Goal: Book appointment/travel/reservation

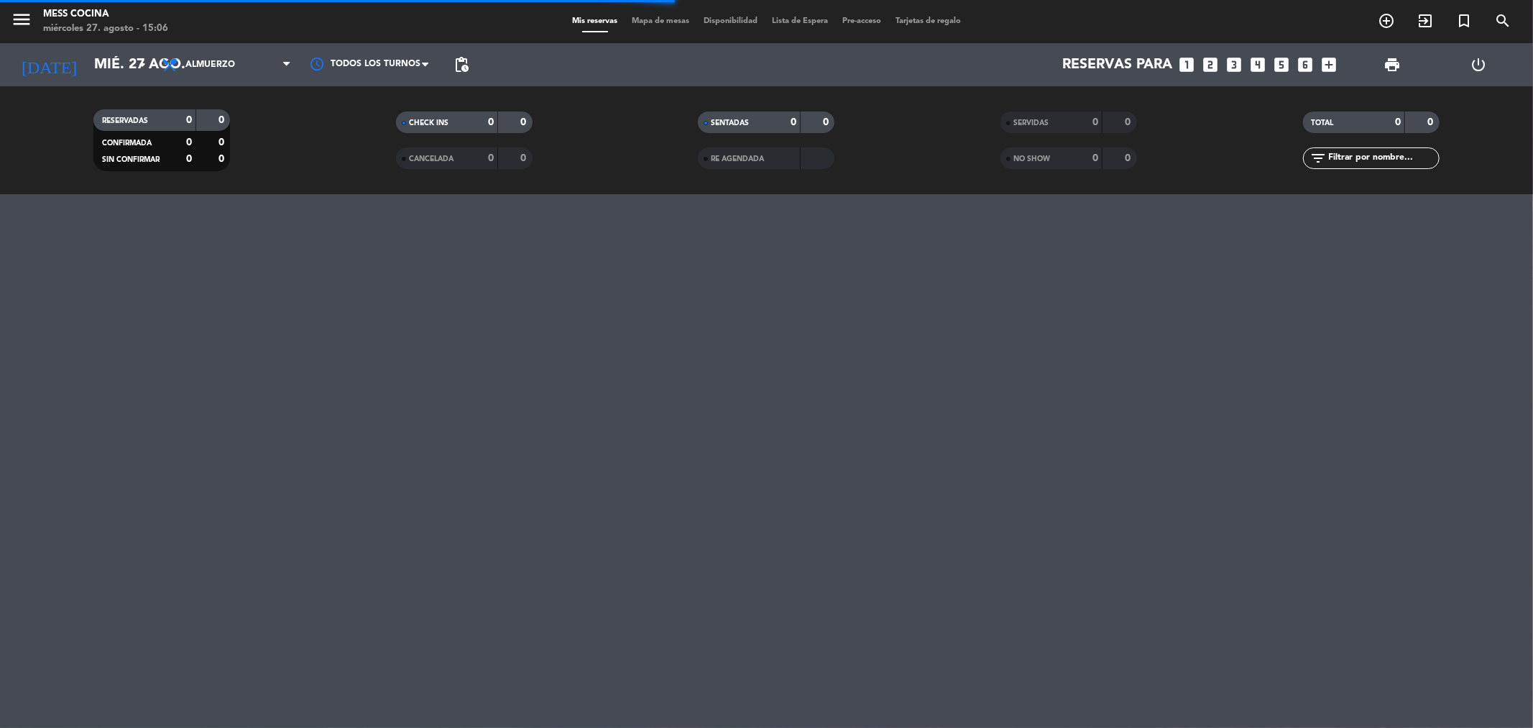
drag, startPoint x: 528, startPoint y: 465, endPoint x: 547, endPoint y: 467, distance: 19.5
click at [528, 467] on div "menu Mess Cocina [DATE] 27. agosto - 15:06 Mis reservas Mapa de mesas Disponibi…" at bounding box center [766, 364] width 1533 height 728
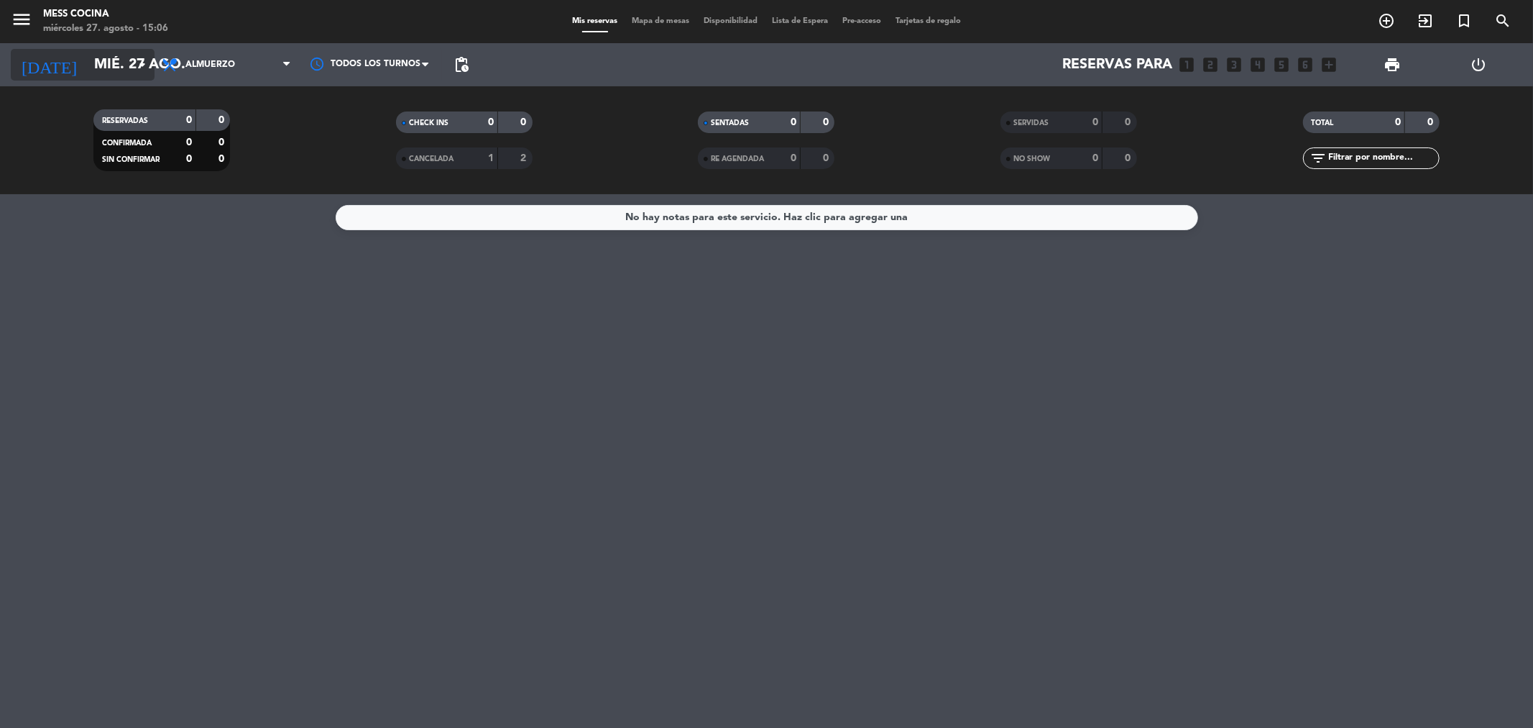
click at [109, 59] on input "mié. 27 ago." at bounding box center [178, 65] width 183 height 32
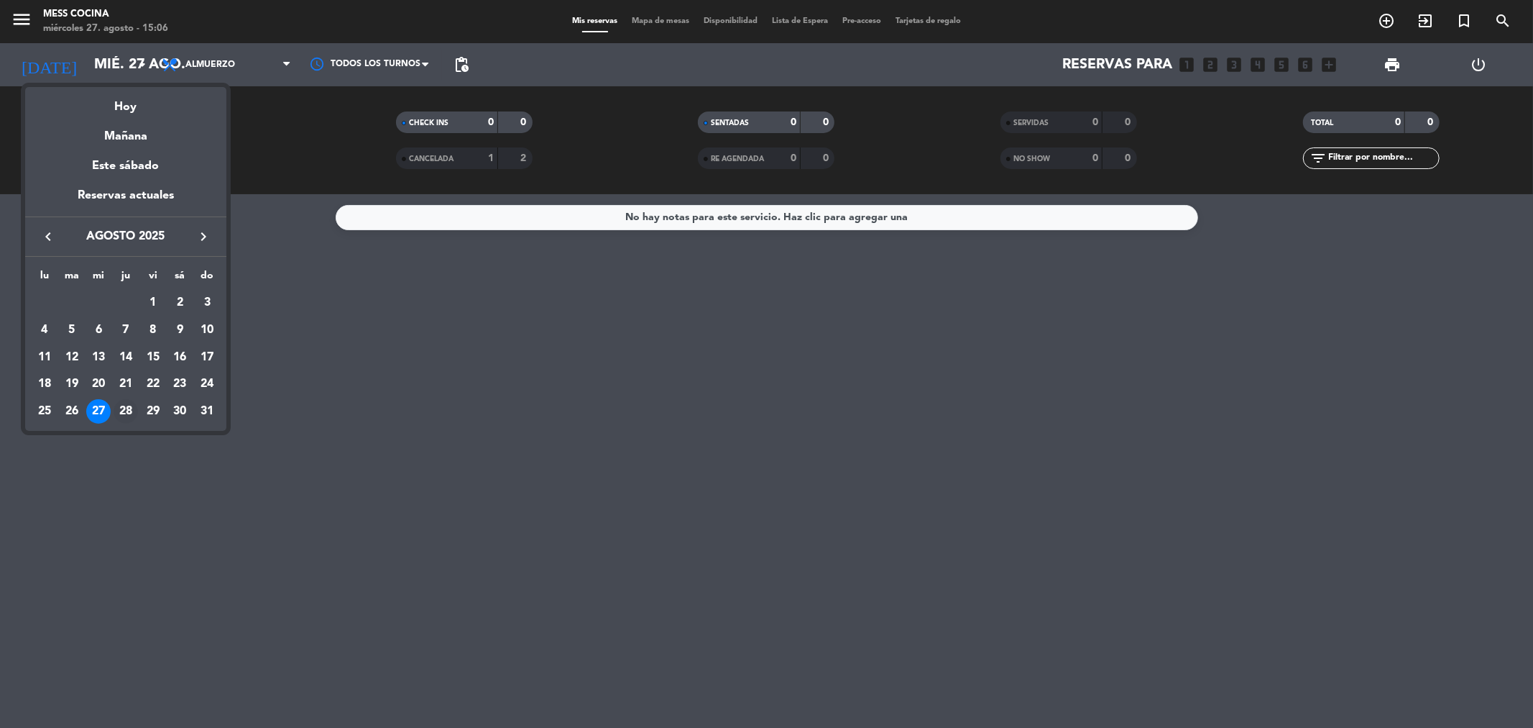
click at [125, 406] on div "28" at bounding box center [126, 411] width 24 height 24
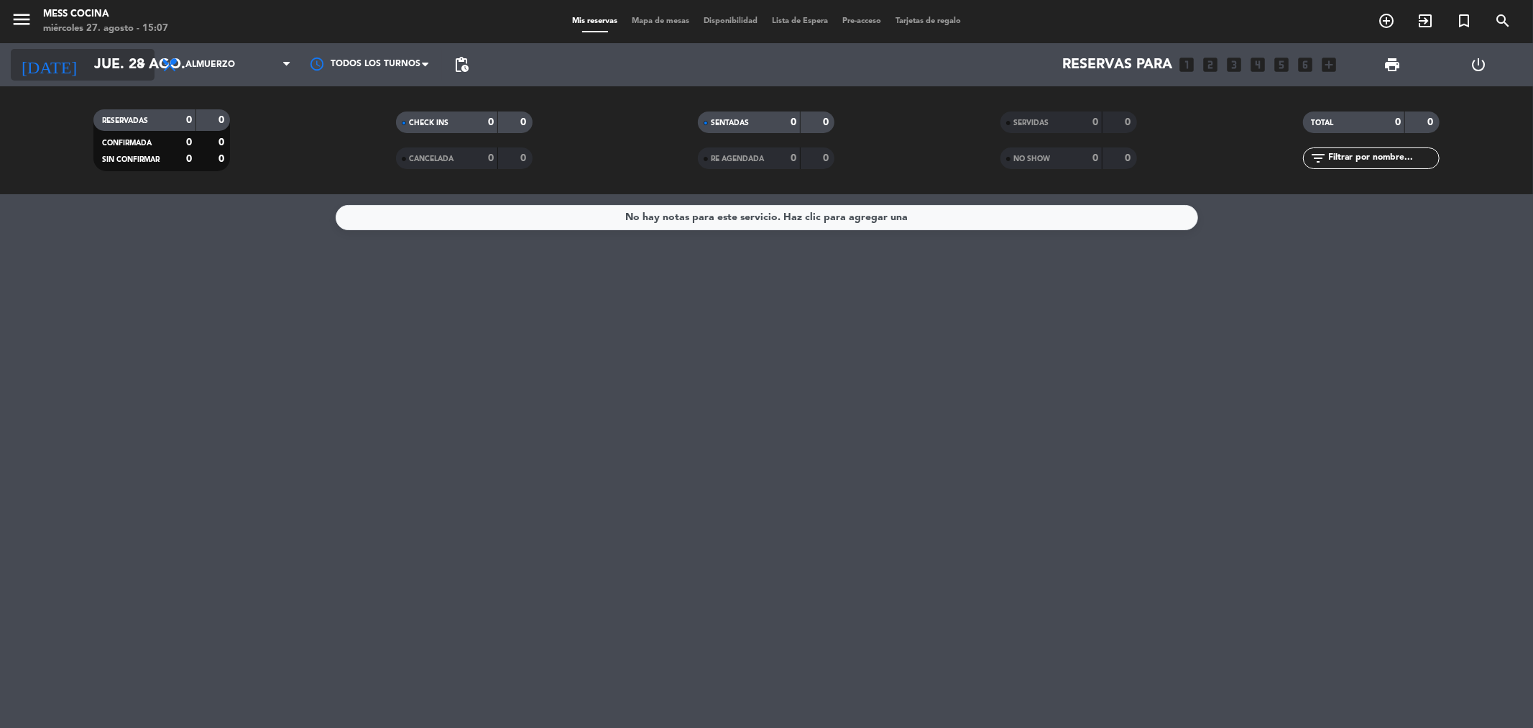
click at [141, 50] on input "jue. 28 ago." at bounding box center [178, 65] width 183 height 32
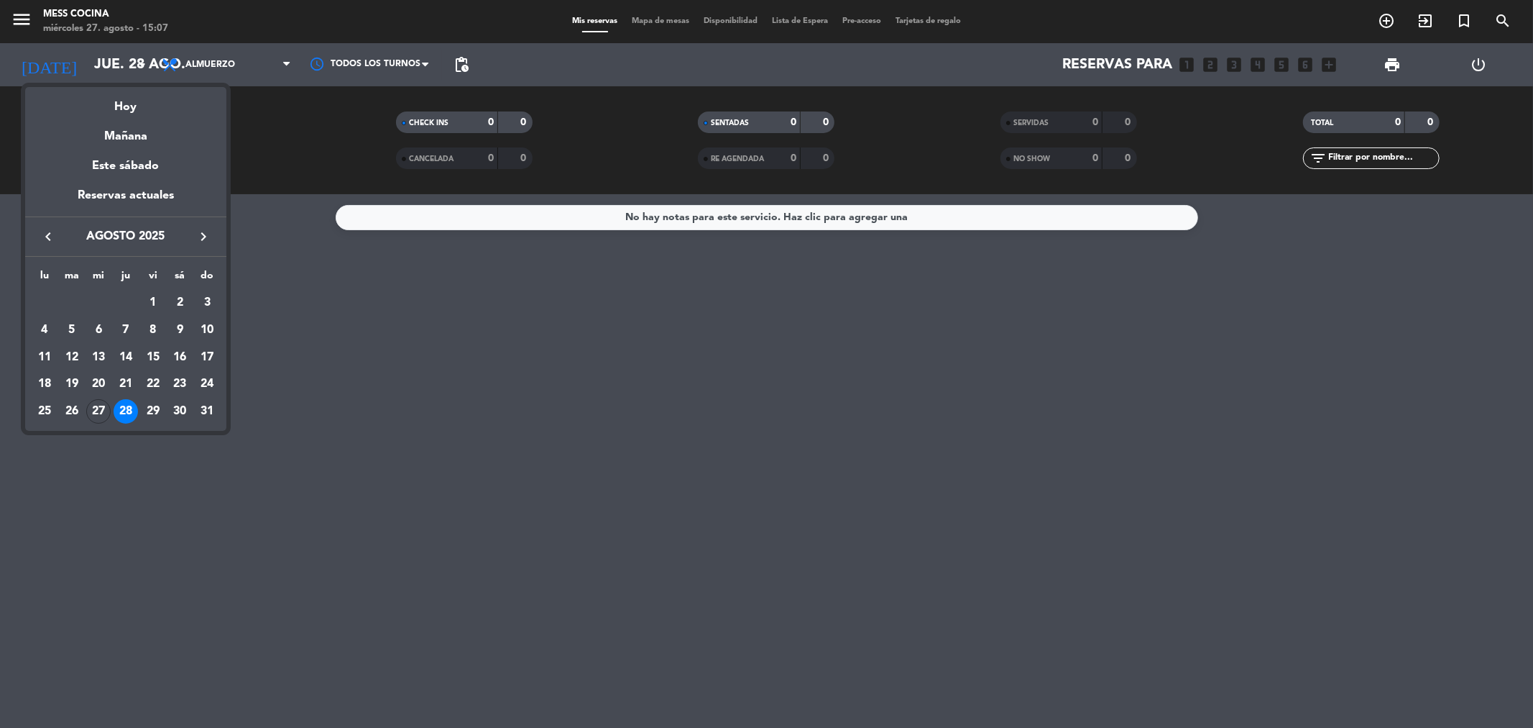
click at [119, 405] on div "28" at bounding box center [126, 411] width 24 height 24
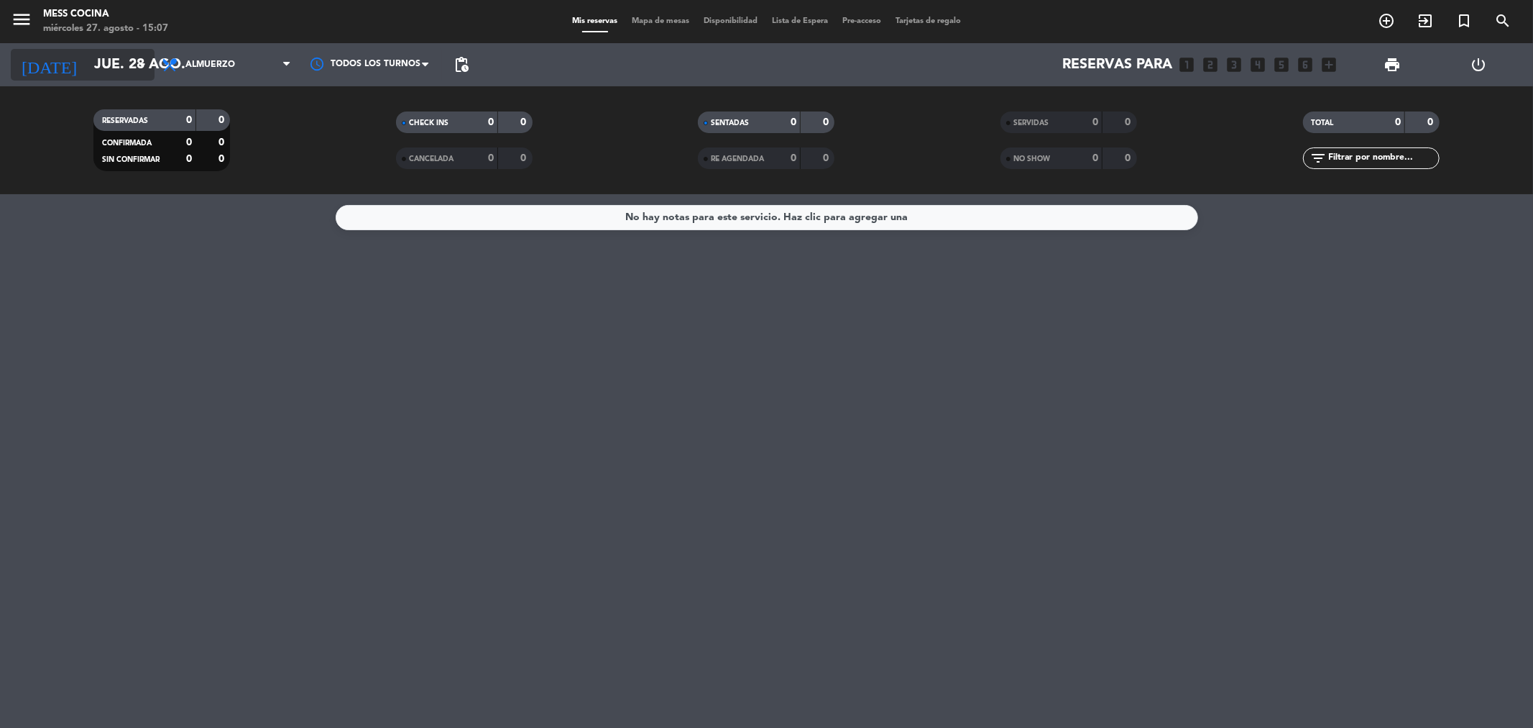
click at [132, 52] on input "jue. 28 ago." at bounding box center [178, 65] width 183 height 32
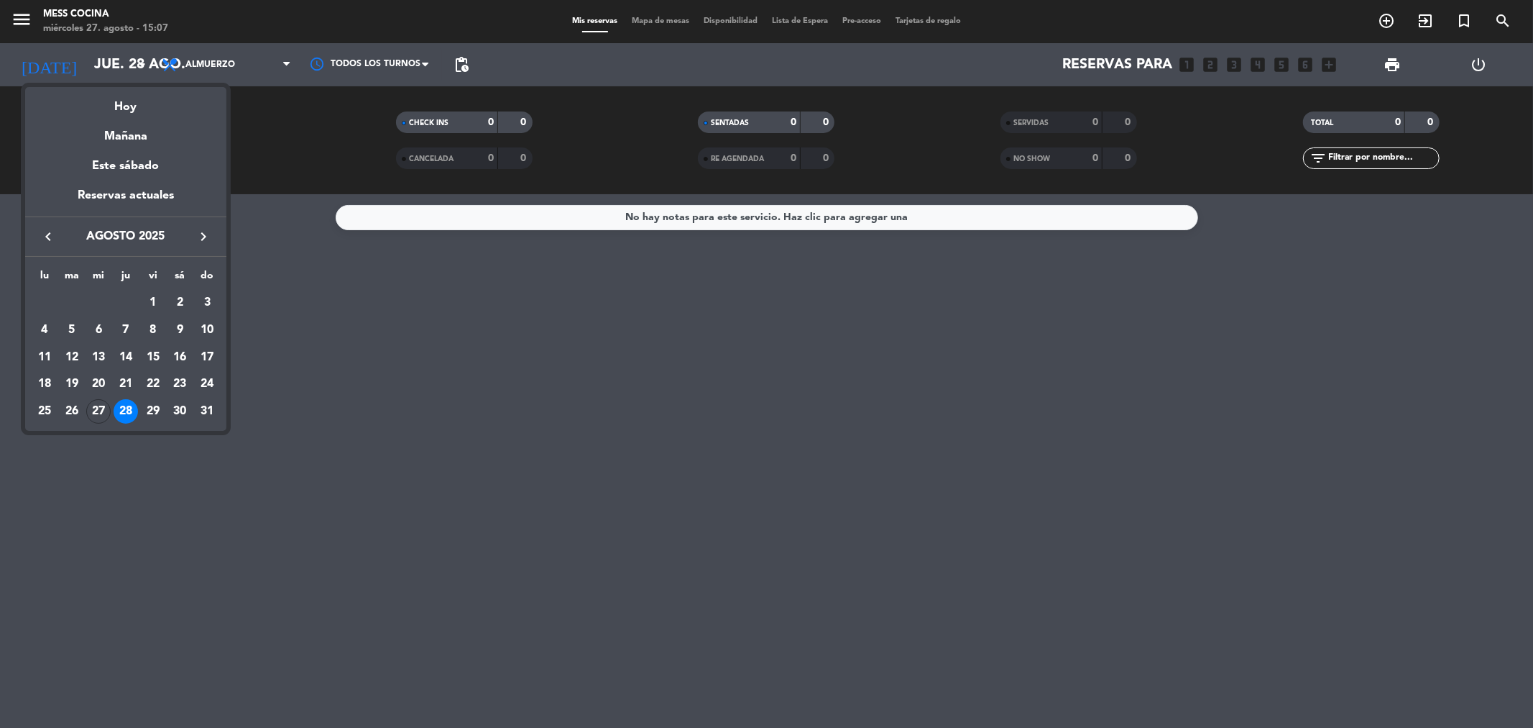
click at [91, 408] on div "27" at bounding box center [98, 411] width 24 height 24
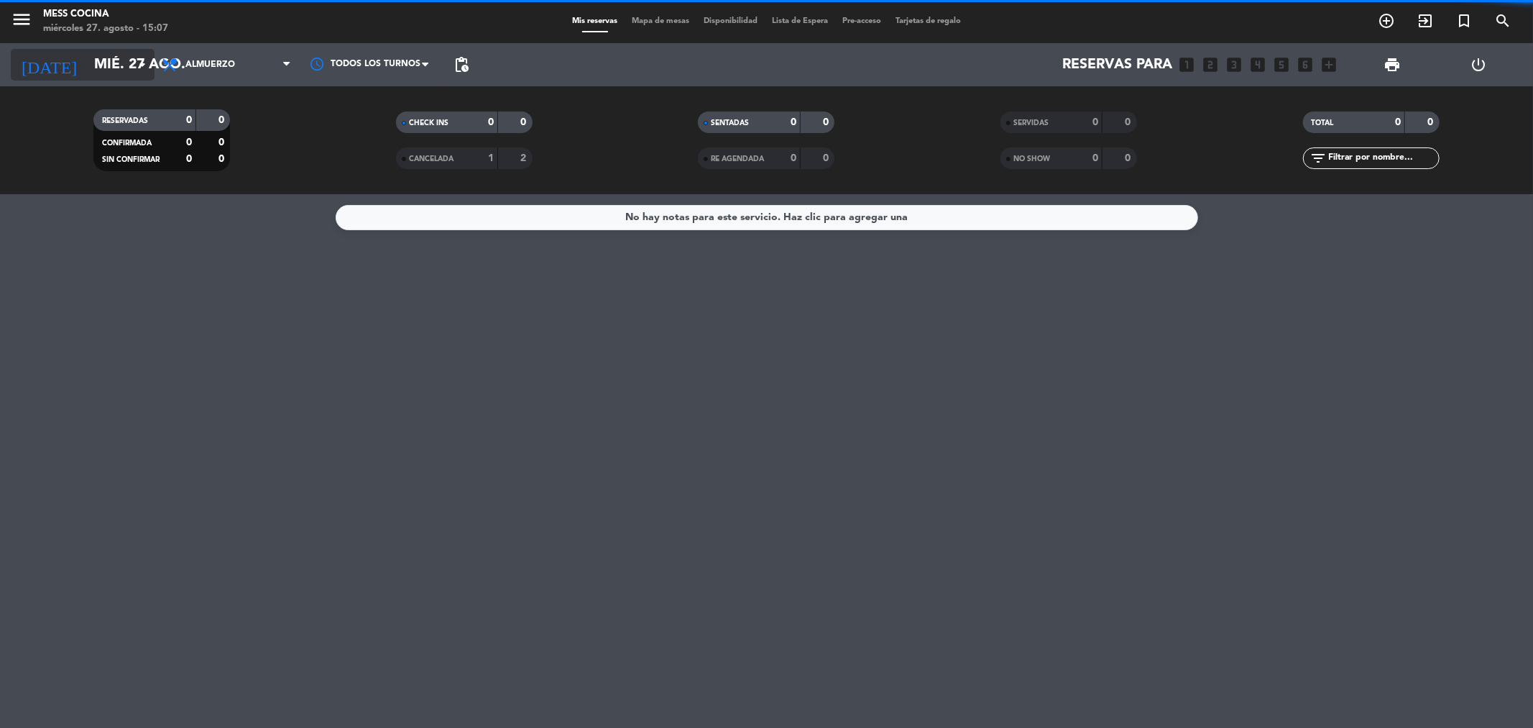
click at [132, 67] on input "mié. 27 ago." at bounding box center [178, 65] width 183 height 32
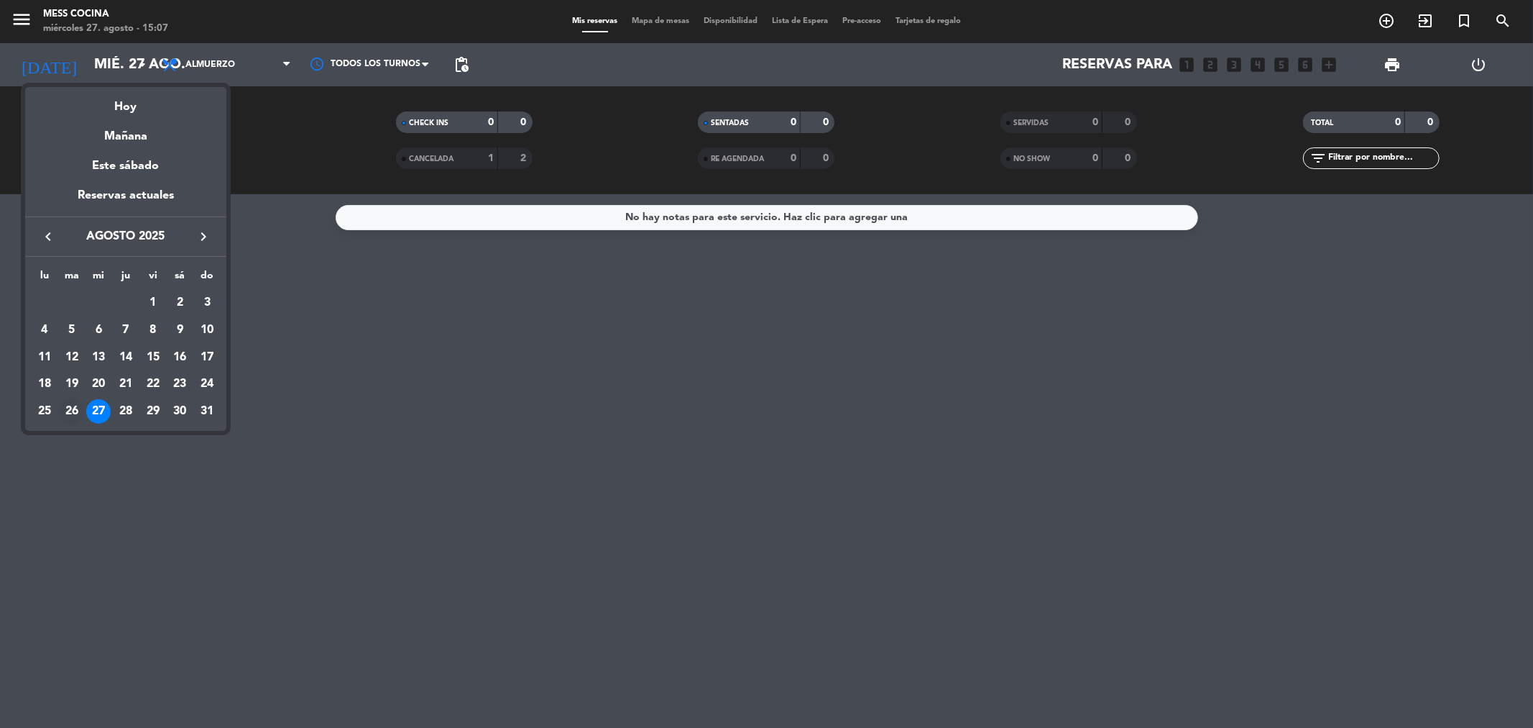
click at [65, 404] on div "26" at bounding box center [72, 411] width 24 height 24
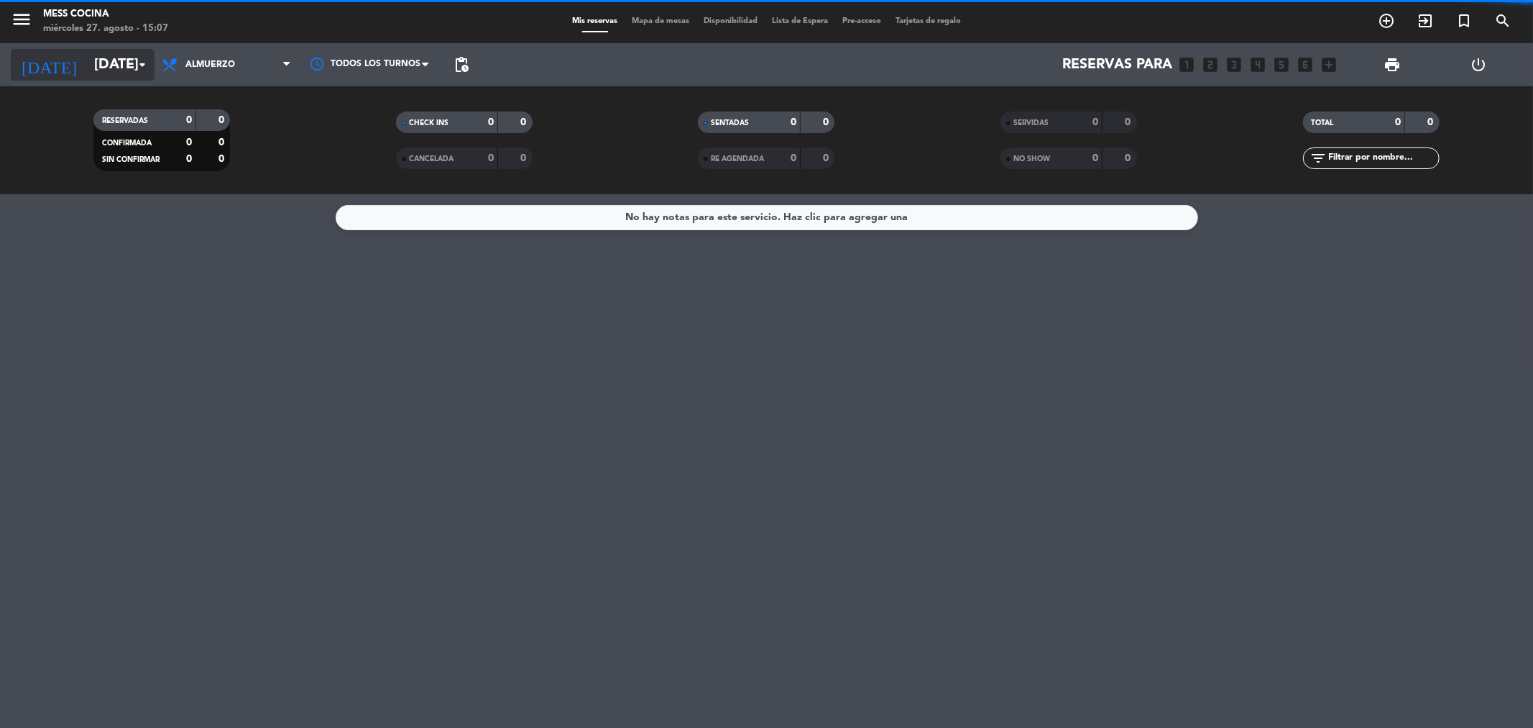
click at [129, 55] on input "[DATE]" at bounding box center [178, 65] width 183 height 32
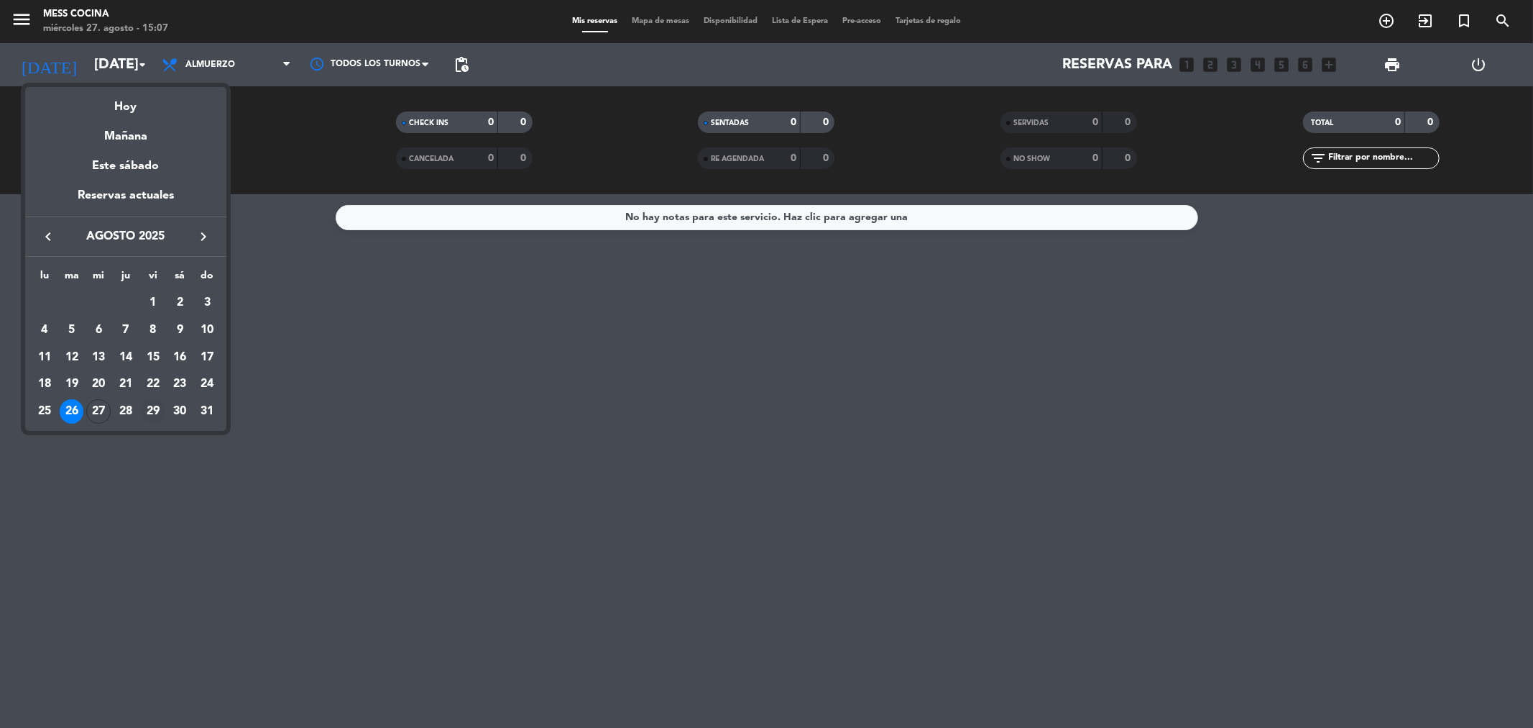
click at [148, 404] on div "29" at bounding box center [153, 411] width 24 height 24
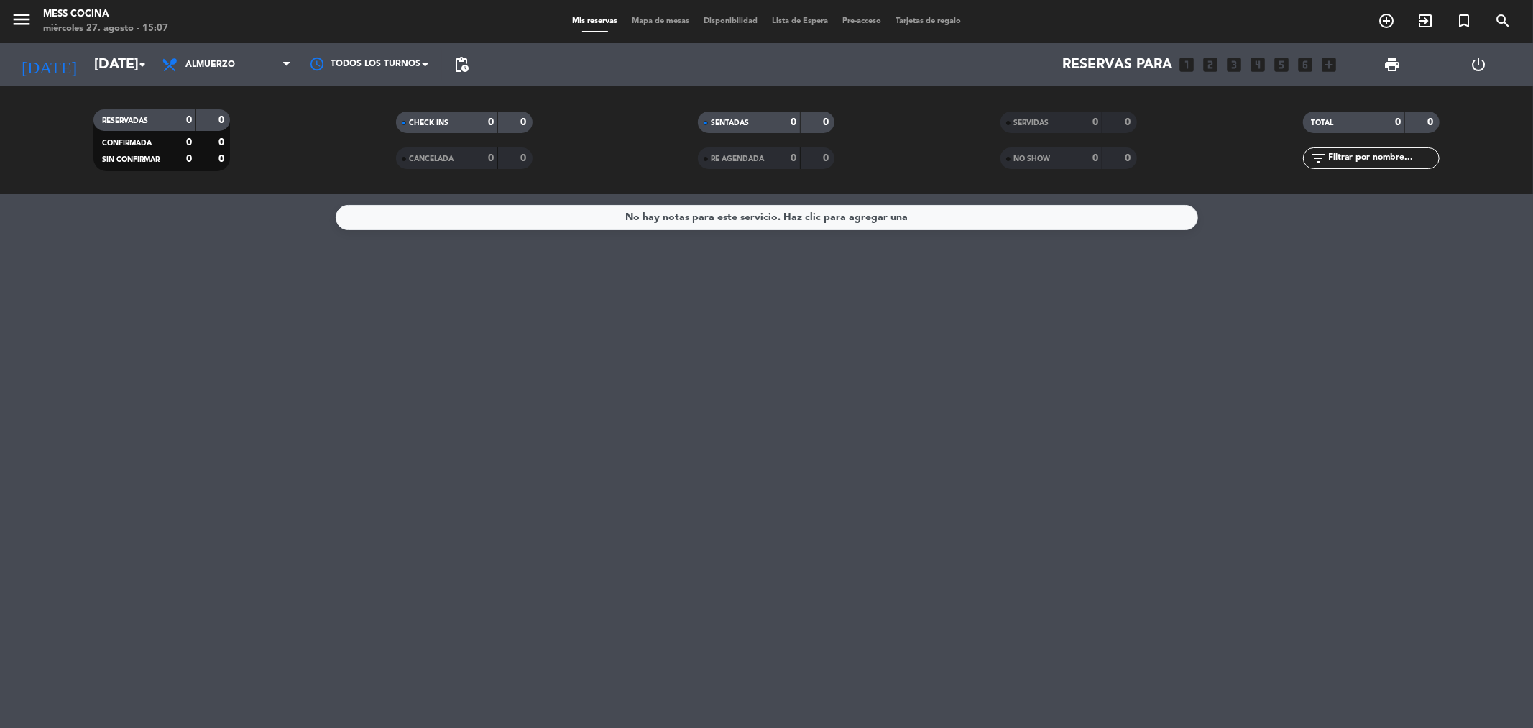
type input "vie. 29 ago."
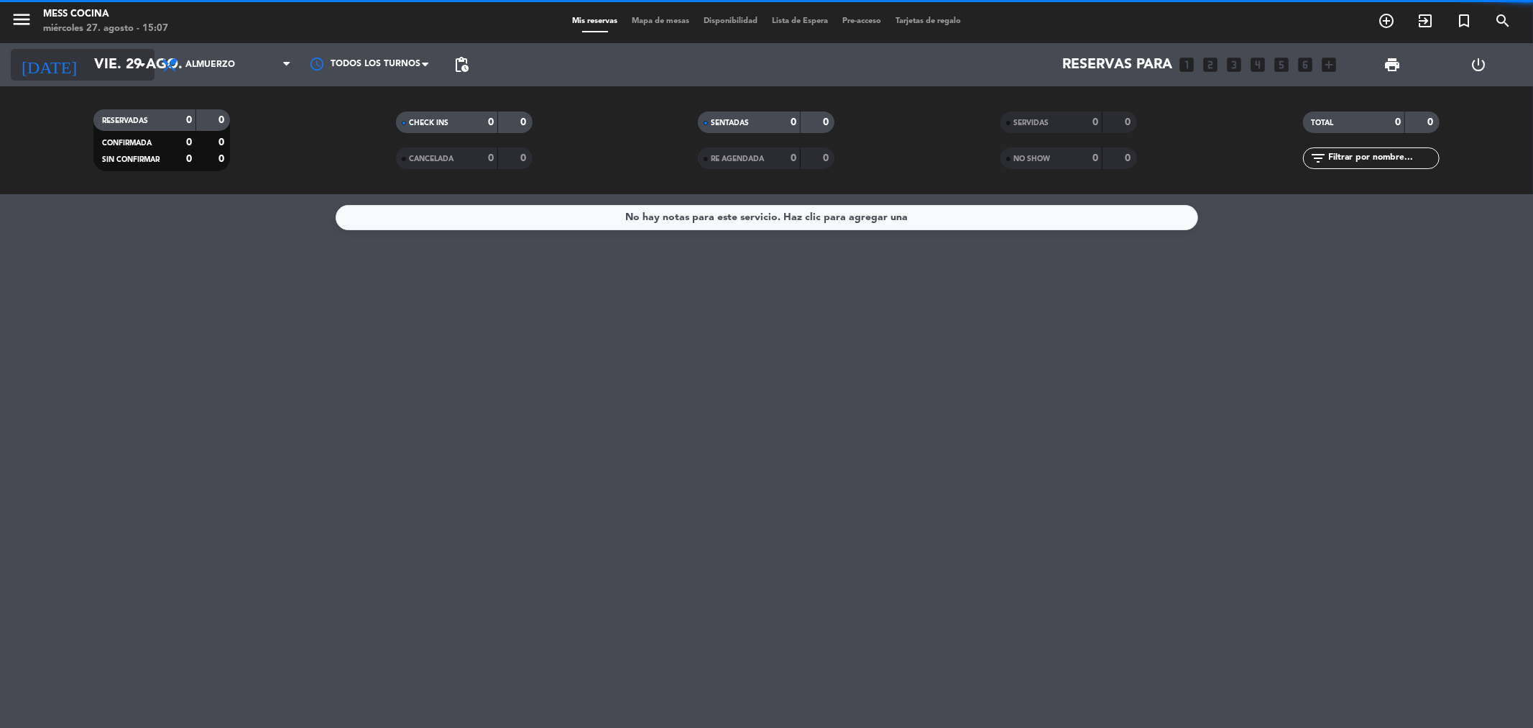
click at [137, 77] on input "vie. 29 ago." at bounding box center [178, 65] width 183 height 32
